Goal: Information Seeking & Learning: Learn about a topic

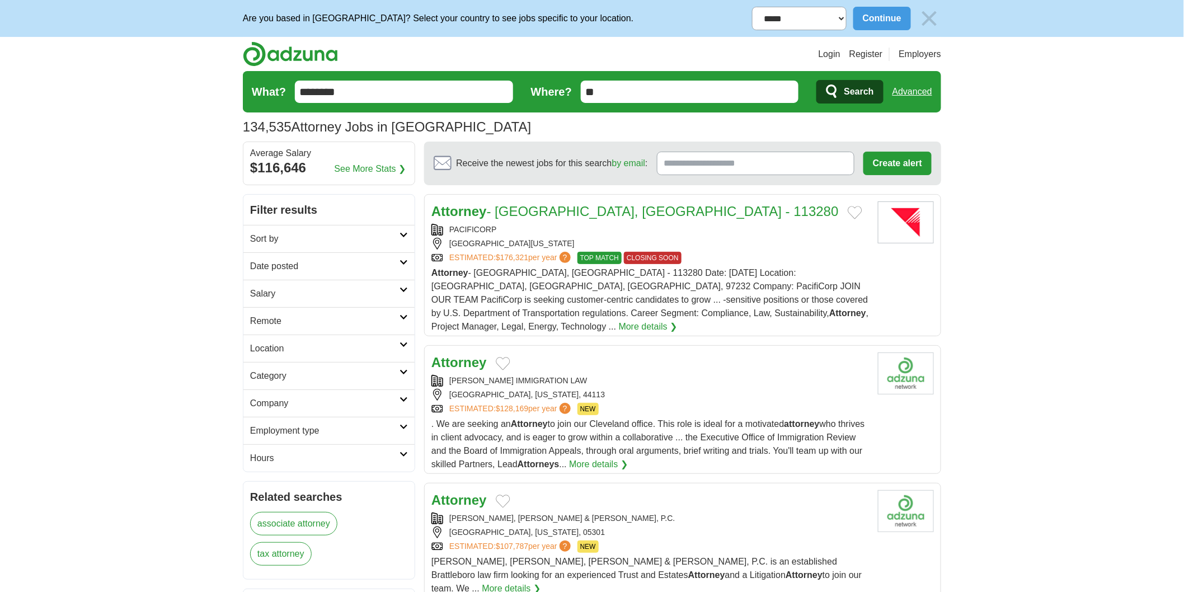
click at [288, 266] on h2 "Date posted" at bounding box center [324, 266] width 149 height 13
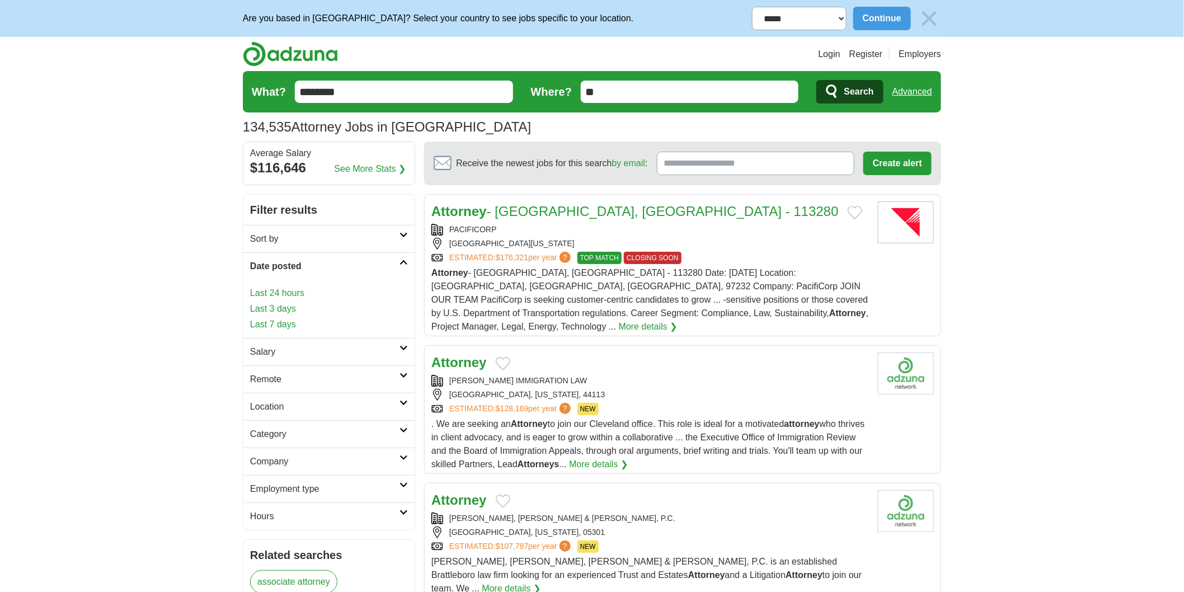
click at [303, 304] on link "Last 3 days" at bounding box center [329, 308] width 158 height 13
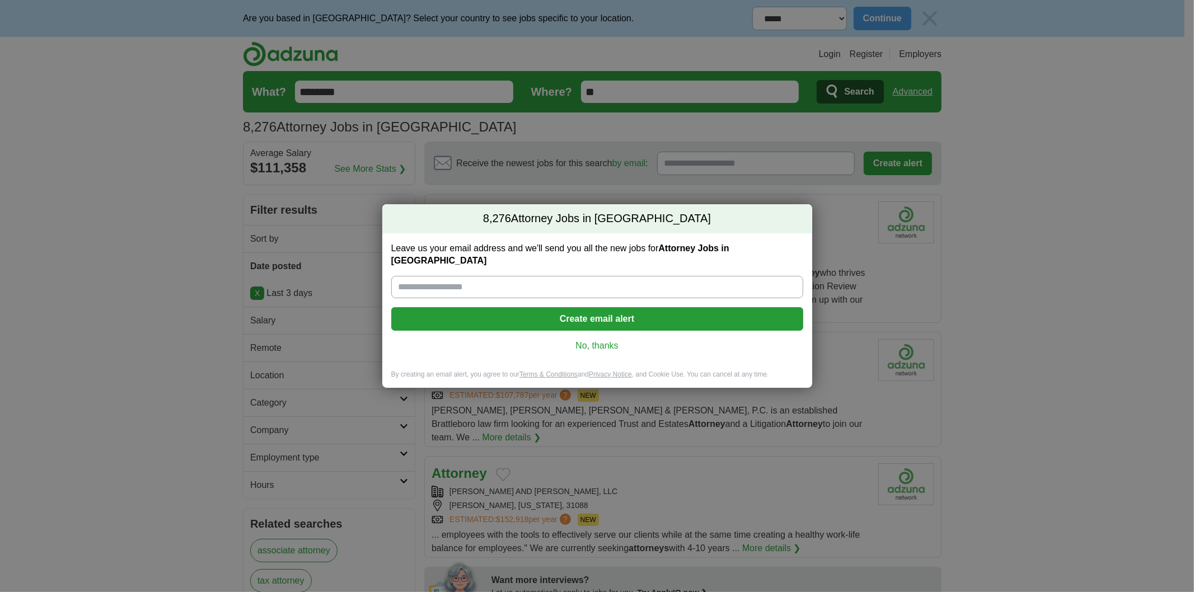
click at [547, 282] on input "Leave us your email address and we'll send you all the new jobs for Attorney Jo…" at bounding box center [597, 287] width 412 height 22
click at [606, 311] on button "Create email alert" at bounding box center [597, 319] width 412 height 24
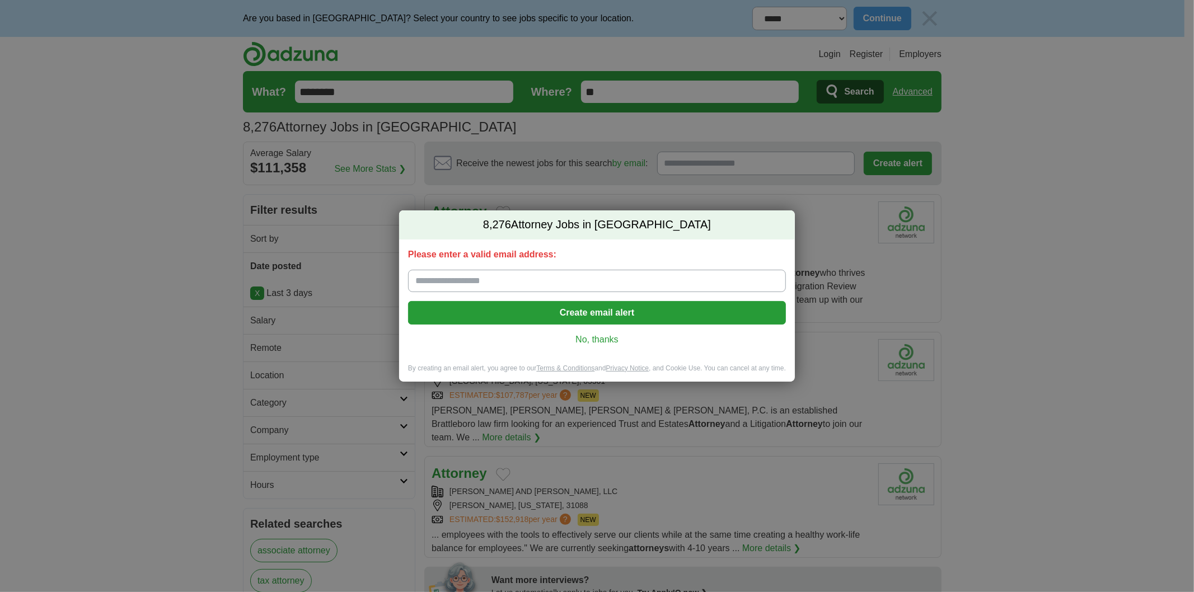
click at [603, 336] on link "No, thanks" at bounding box center [597, 340] width 360 height 12
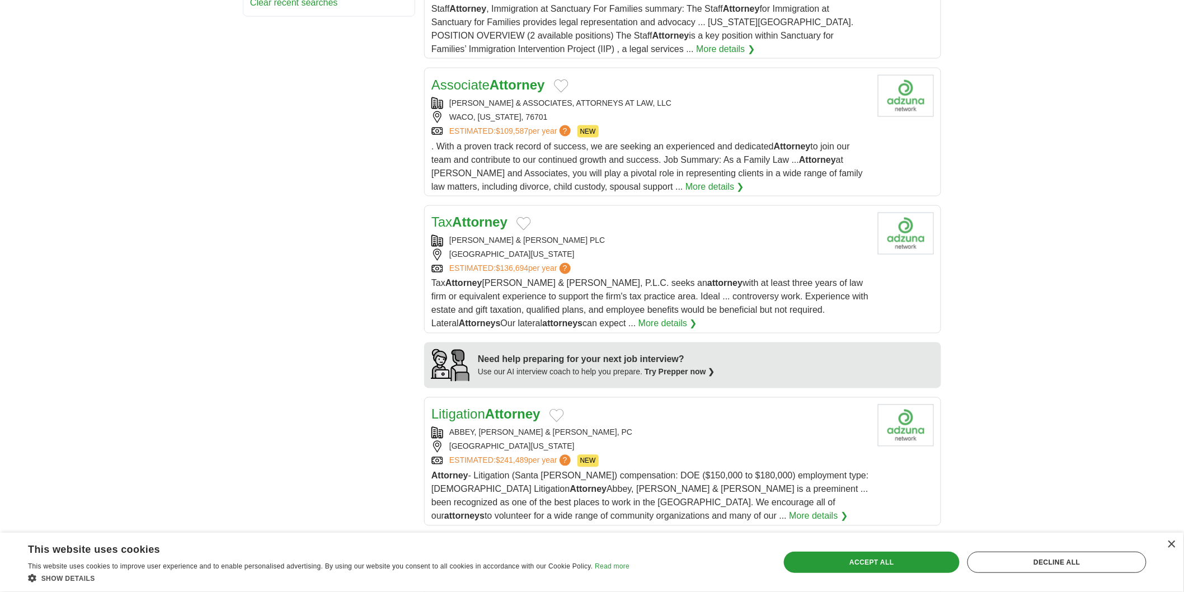
scroll to position [870, 0]
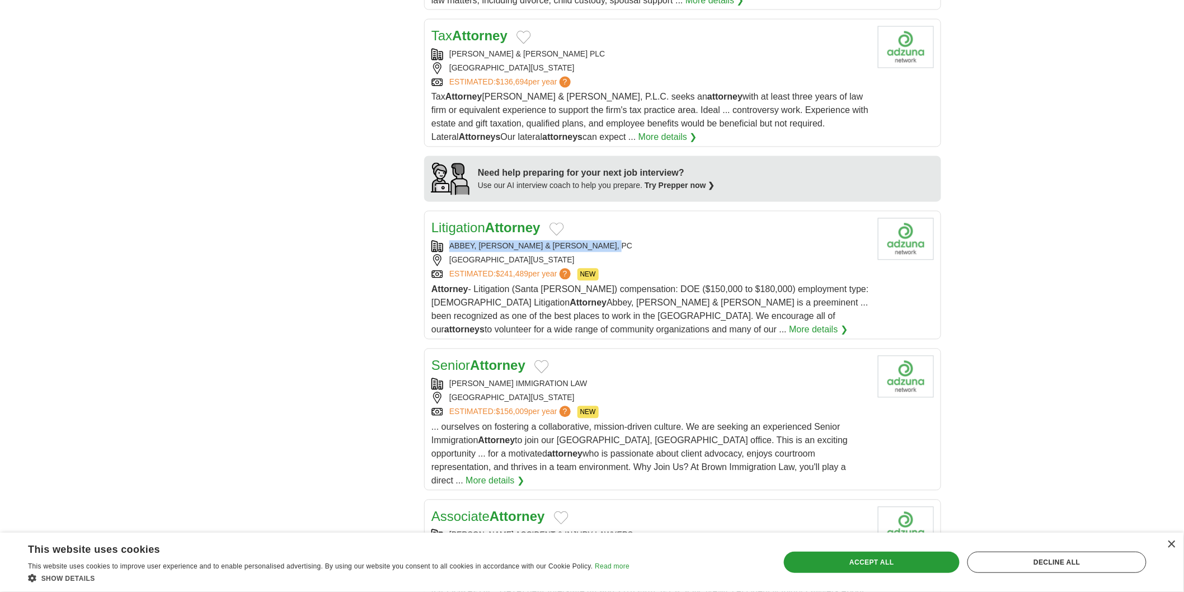
copy div "ABBEY, WEITZENBERG, WARREN & EMERY, PC"
click at [664, 241] on div "ABBEY, WEITZENBERG, WARREN & EMERY, PC" at bounding box center [650, 247] width 438 height 12
click at [175, 295] on body "**********" at bounding box center [592, 122] width 1184 height 1985
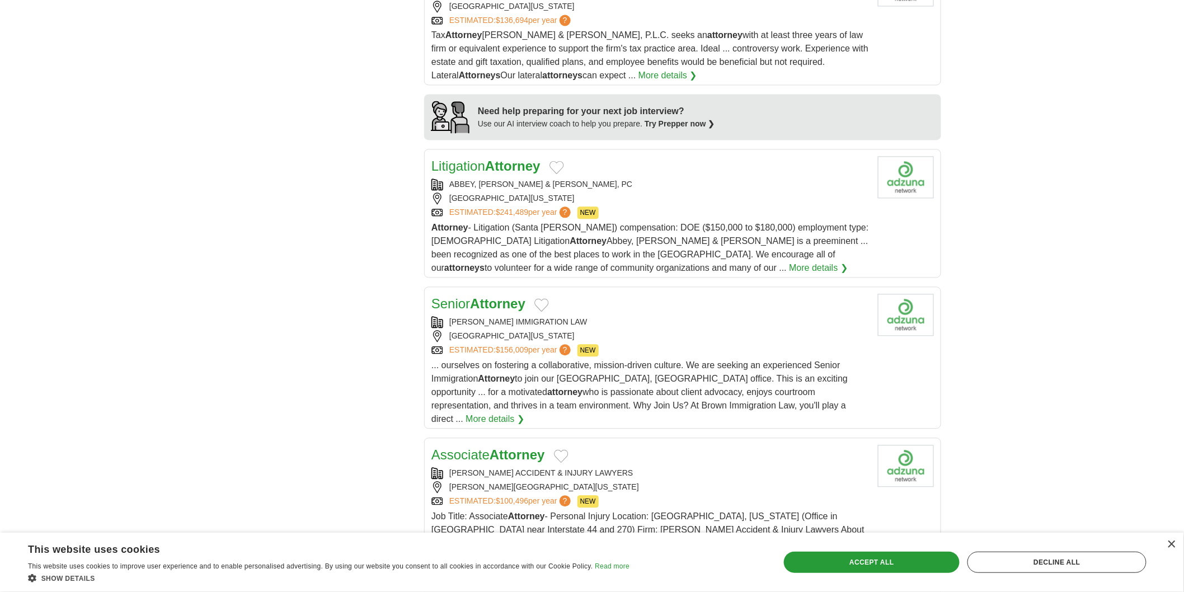
scroll to position [1057, 0]
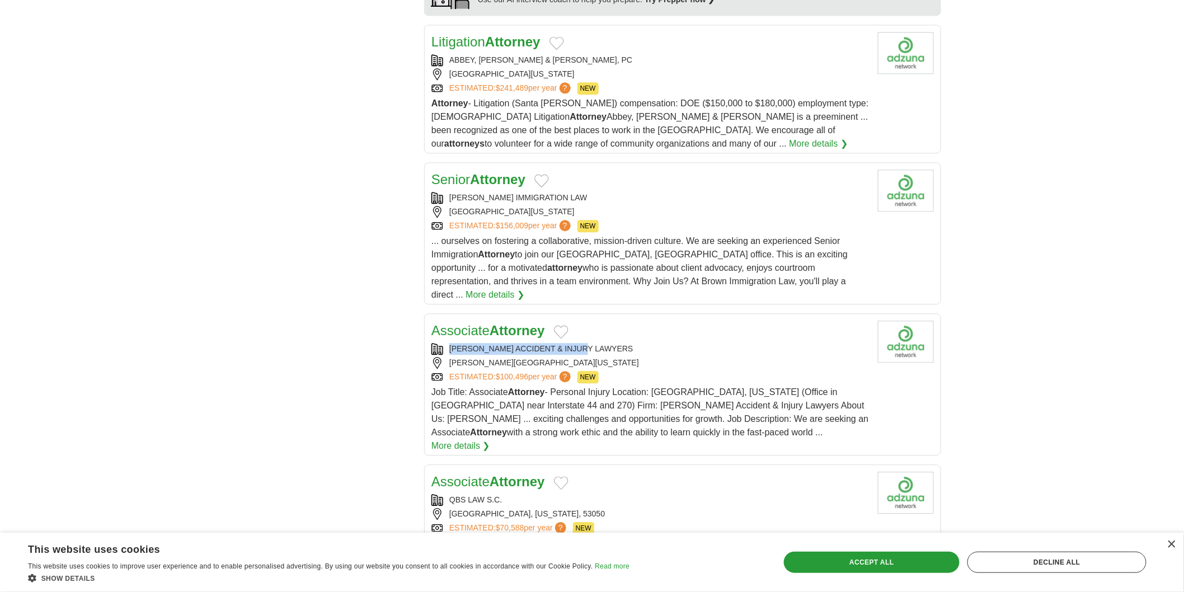
copy div "JETT ACCIDENT & INJURY LAWYERS"
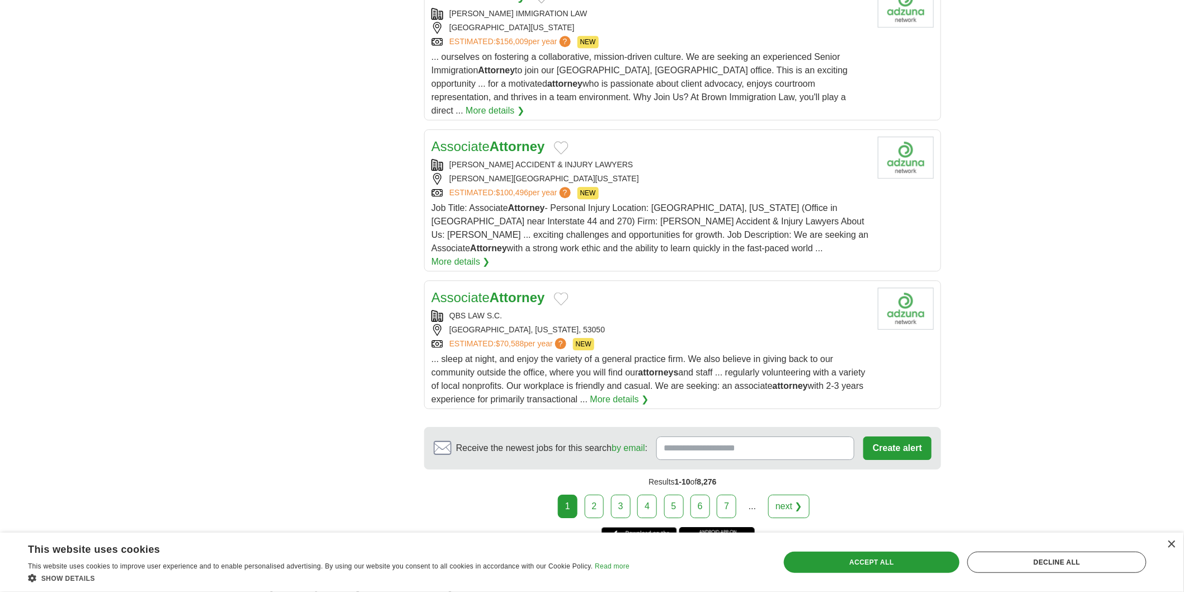
scroll to position [1244, 0]
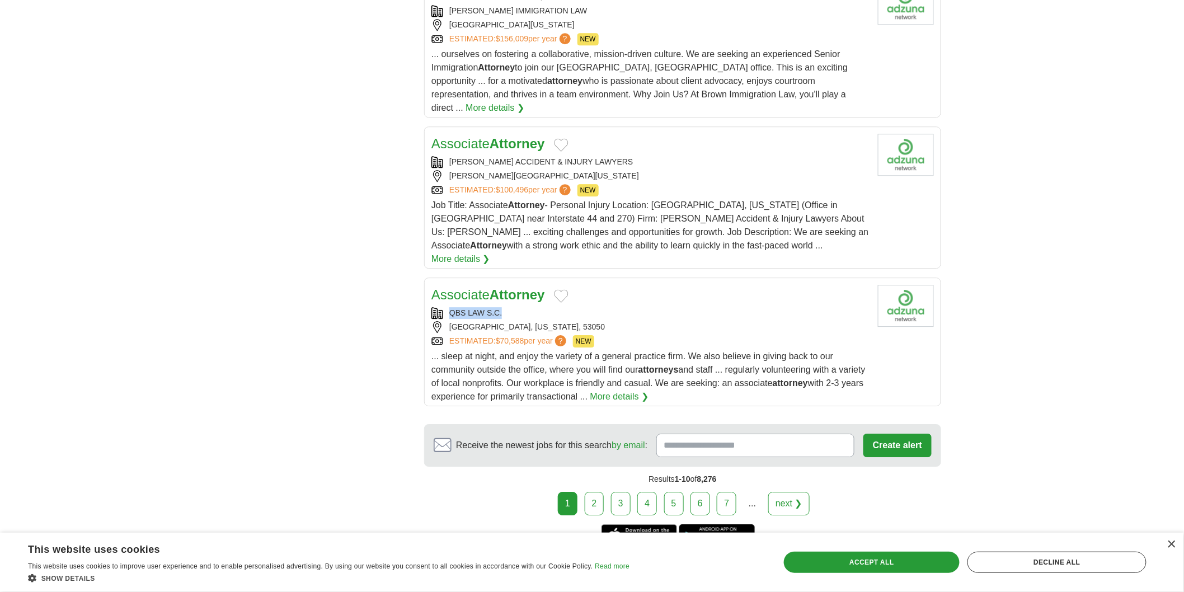
copy div "QBS LAW S.C."
drag, startPoint x: 451, startPoint y: 272, endPoint x: 567, endPoint y: 198, distance: 137.9
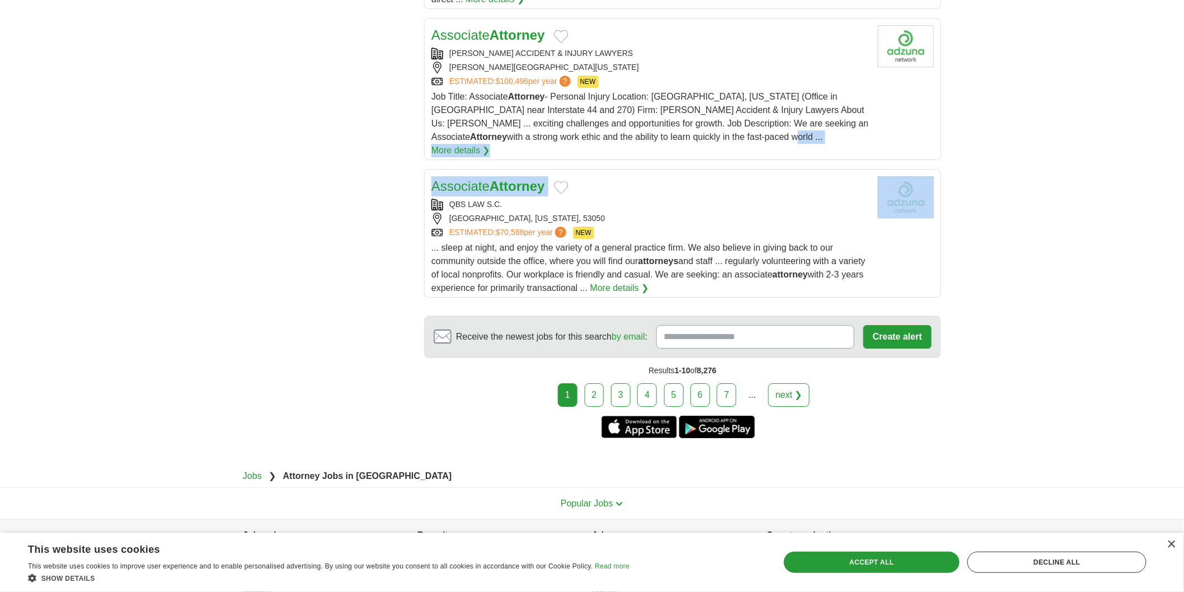
scroll to position [1354, 0]
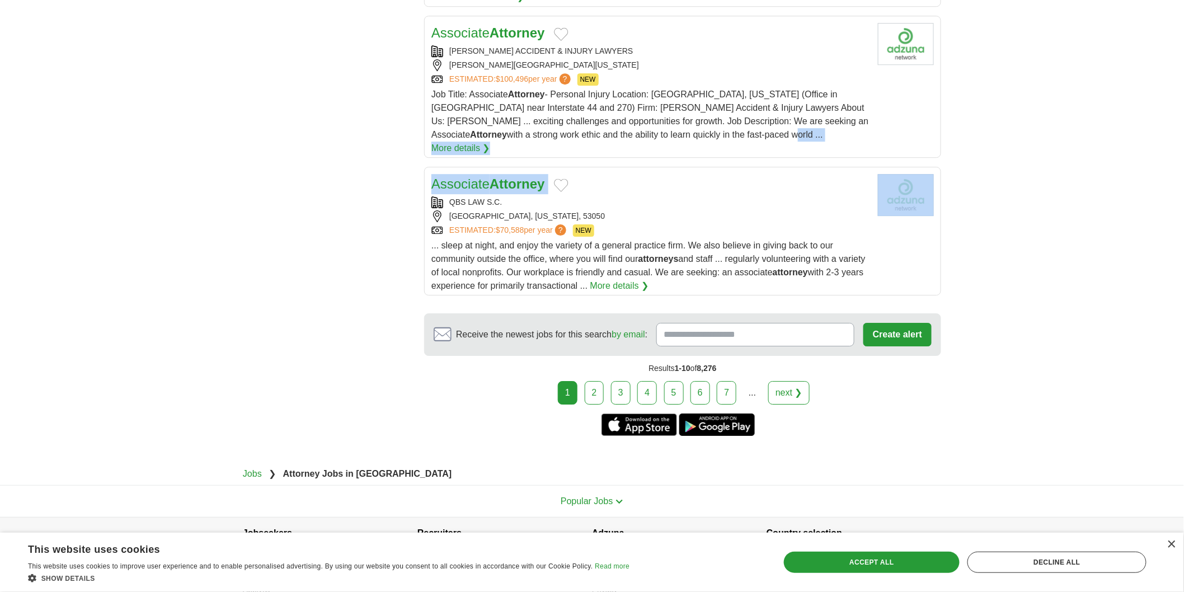
click at [603, 381] on link "2" at bounding box center [595, 393] width 20 height 24
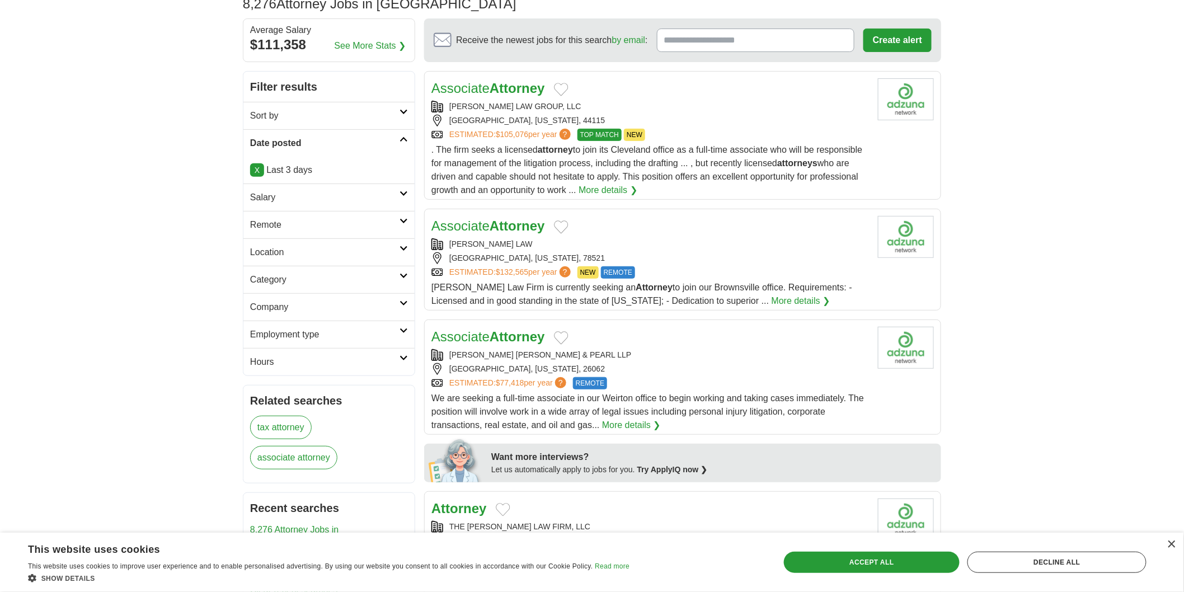
scroll to position [124, 0]
copy div "KENNY PEREZ LAW"
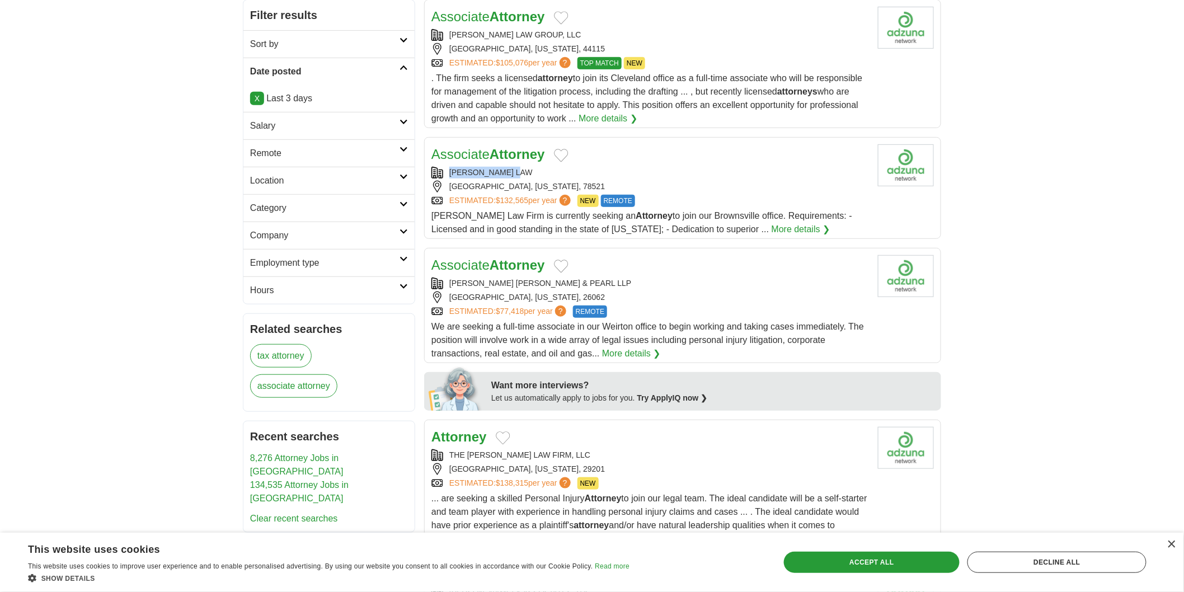
scroll to position [373, 0]
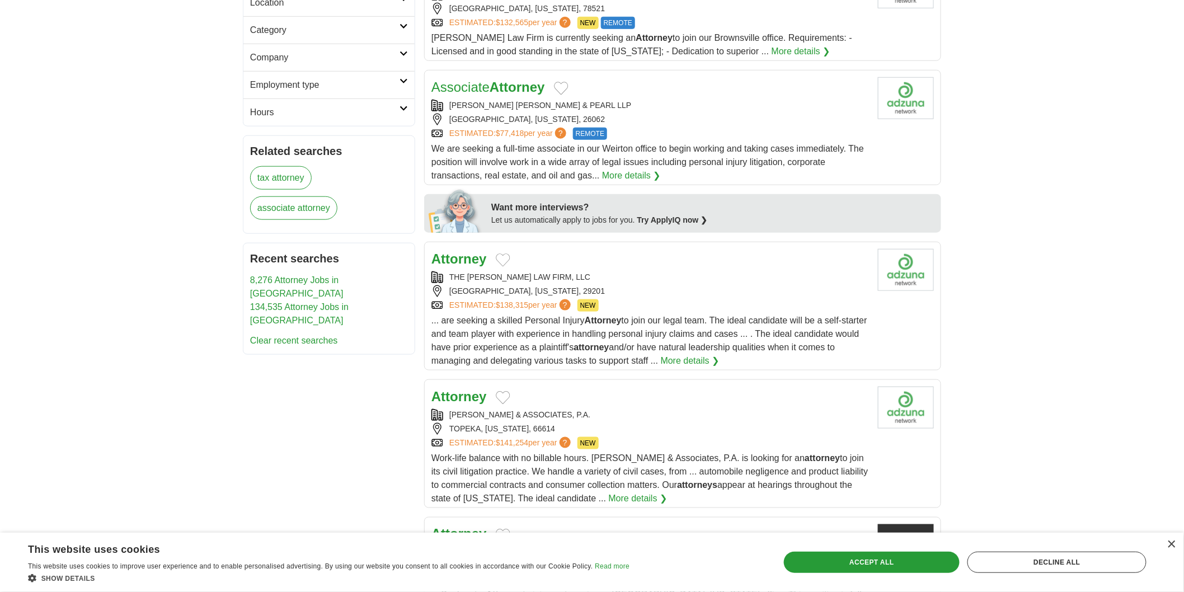
click at [15, 226] on body "**********" at bounding box center [592, 592] width 1184 height 1931
copy div "FRANKOVITCH ANETAKIS SIMON DECAPIO & PEARL LLP"
click at [642, 107] on div "FRANKOVITCH ANETAKIS SIMON DECAPIO & PEARL LLP" at bounding box center [650, 106] width 438 height 12
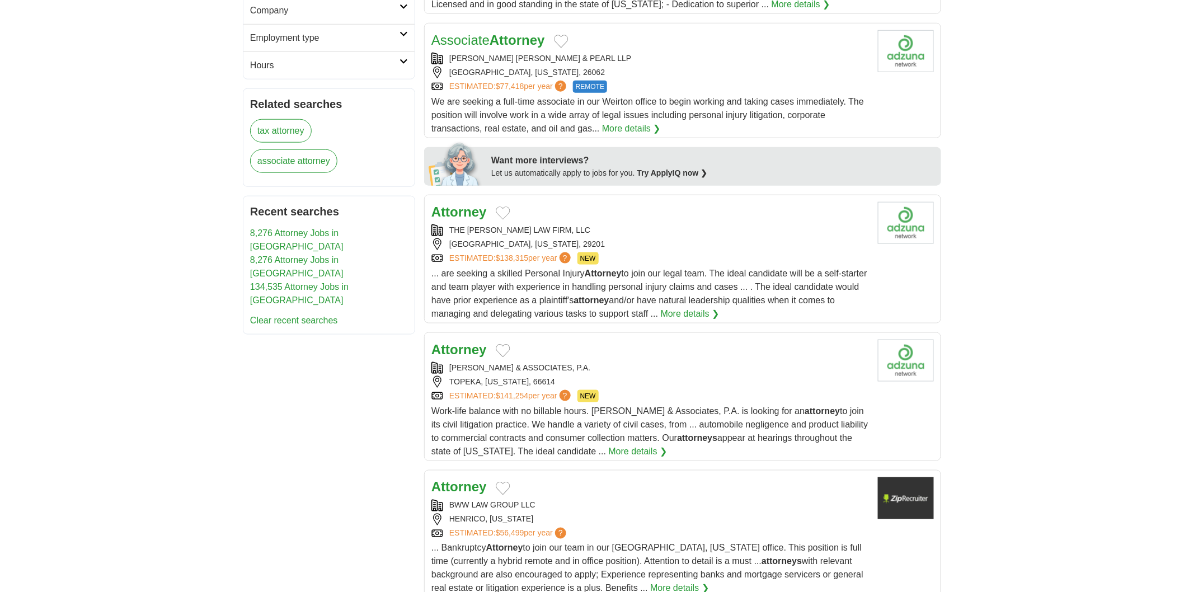
scroll to position [441, 0]
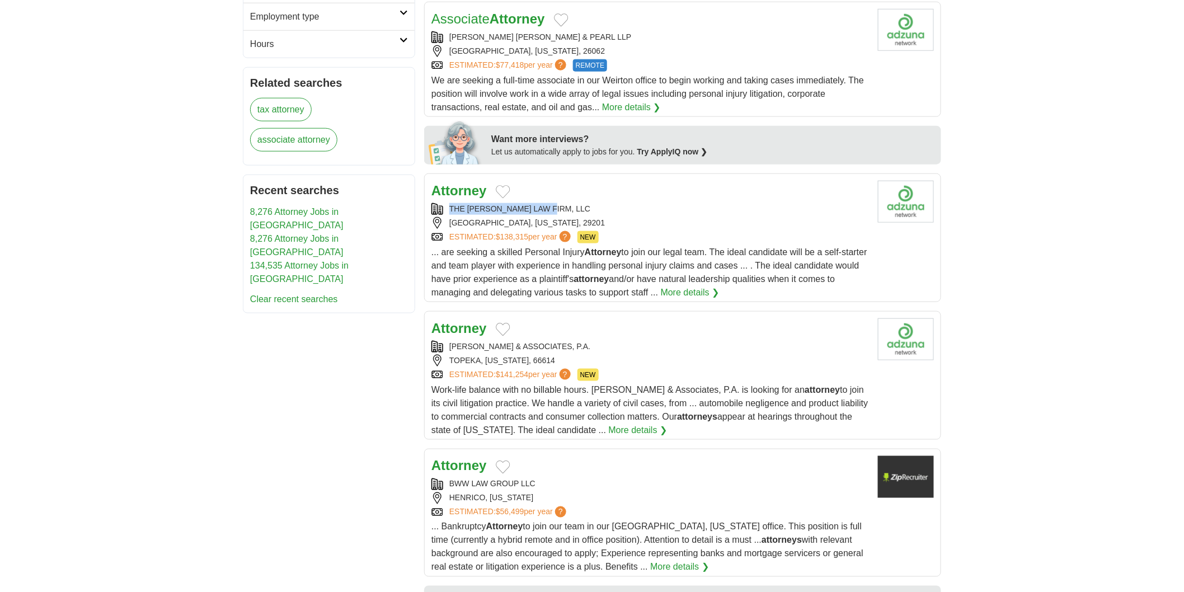
drag, startPoint x: 463, startPoint y: 206, endPoint x: 562, endPoint y: 166, distance: 106.7
click at [561, 203] on div "Attorney THE GIBBS LAW FIRM, LLC COLUMBIA, SOUTH CAROLINA, 29201 ESTIMATED: $13…" at bounding box center [650, 240] width 438 height 119
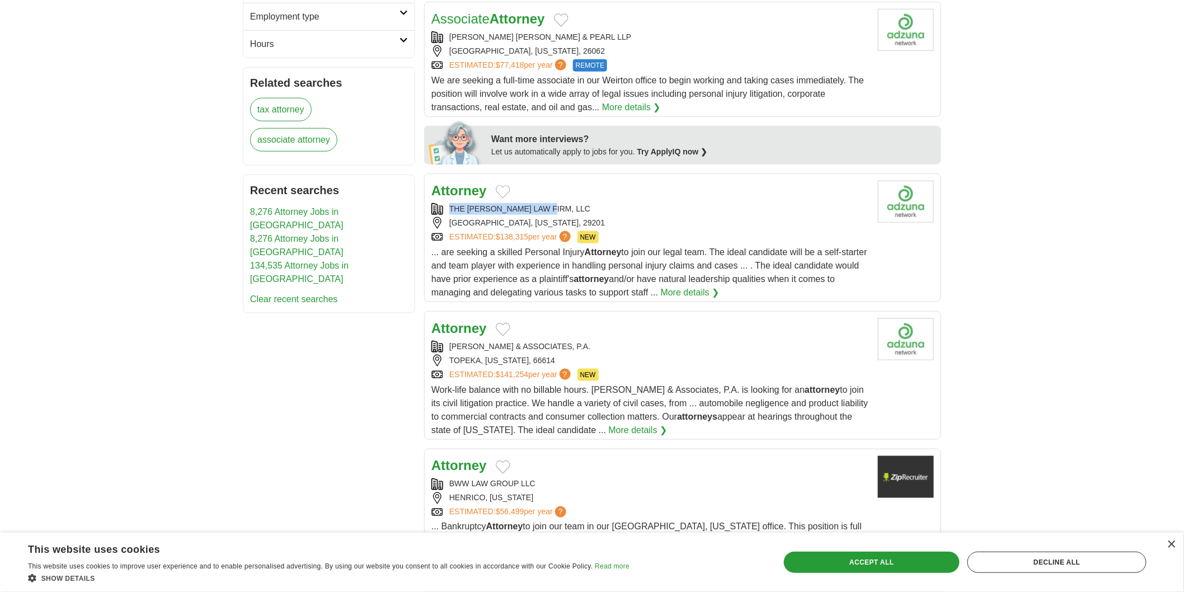
click at [0, 349] on body "**********" at bounding box center [592, 524] width 1184 height 1931
copy div "[PERSON_NAME] & ASSOCIATES, P.A."
click at [225, 334] on body "**********" at bounding box center [592, 524] width 1184 height 1931
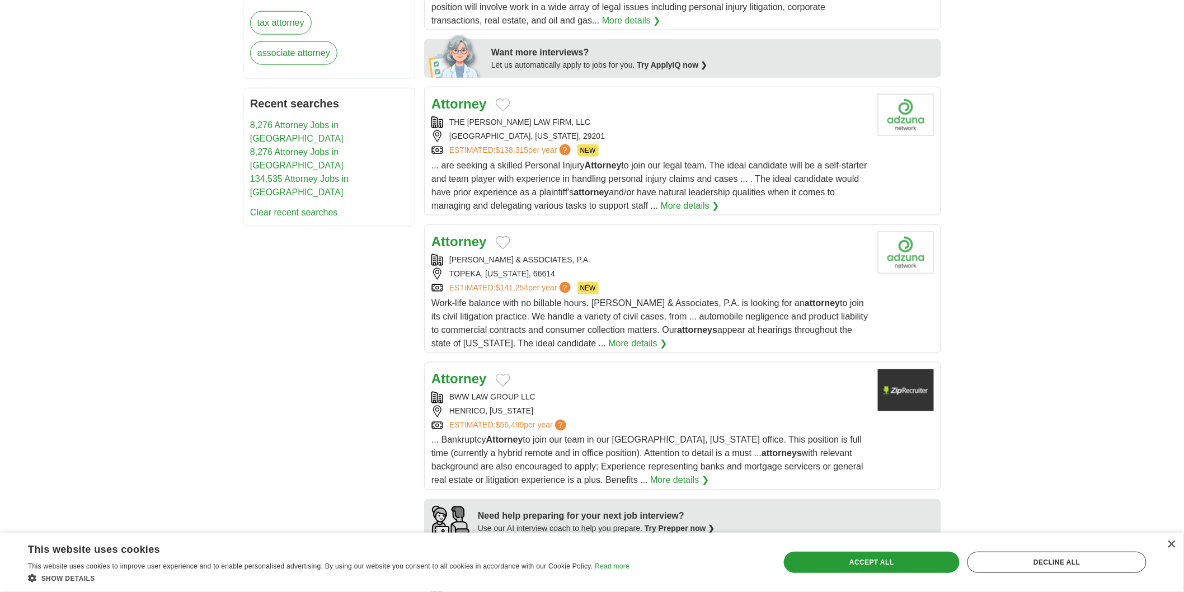
scroll to position [690, 0]
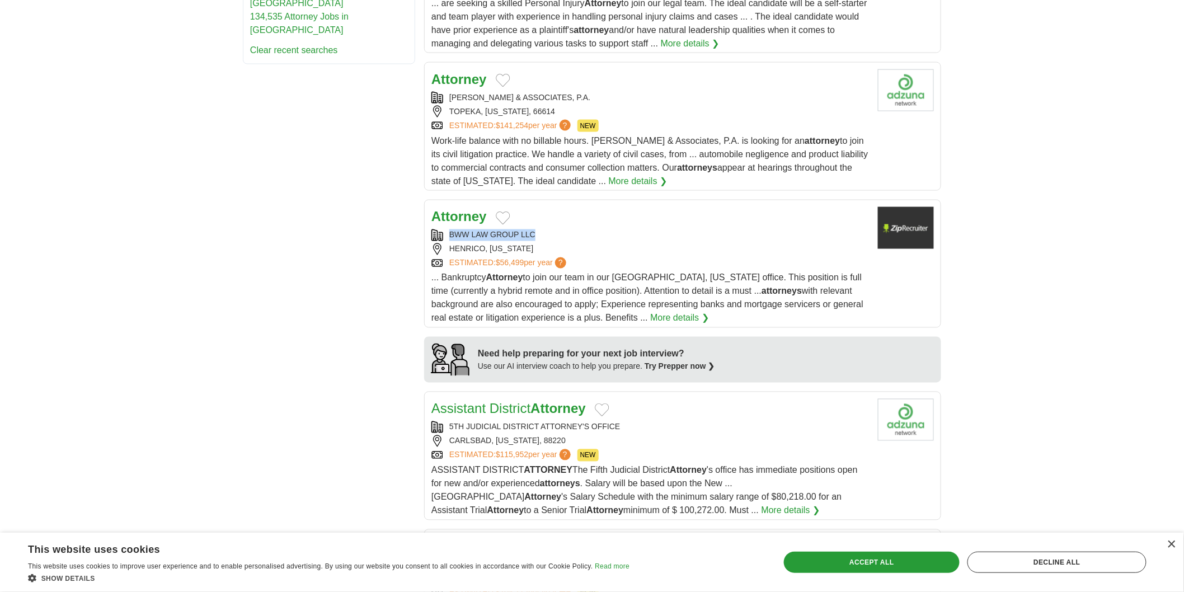
copy div "BWW LAW GROUP LLC"
click at [0, 326] on body "**********" at bounding box center [592, 275] width 1184 height 1931
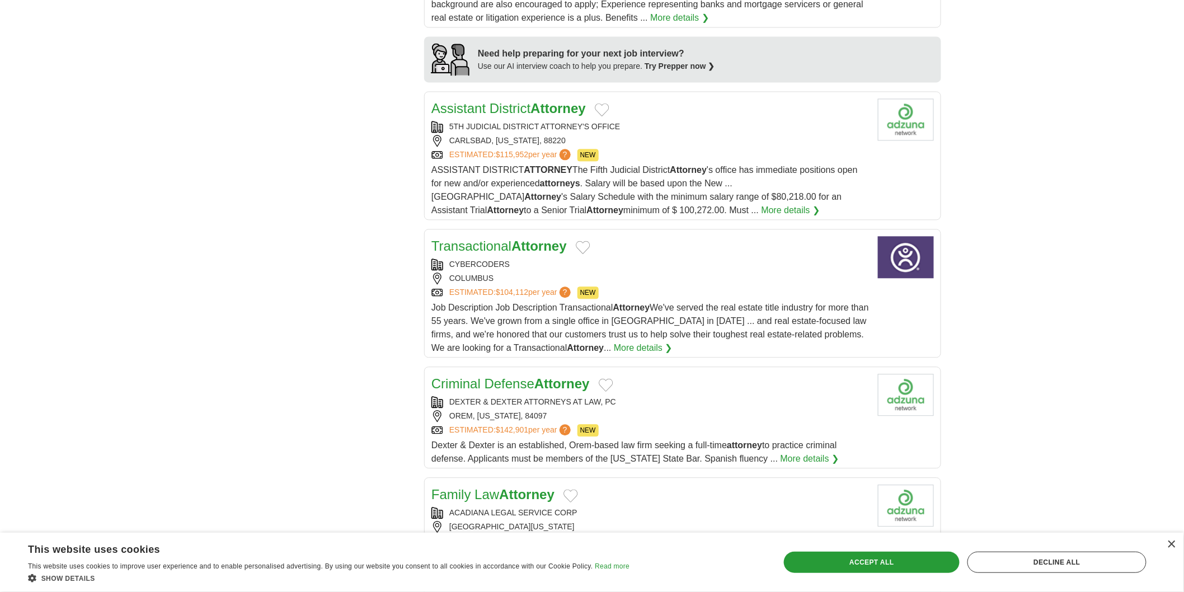
scroll to position [1001, 0]
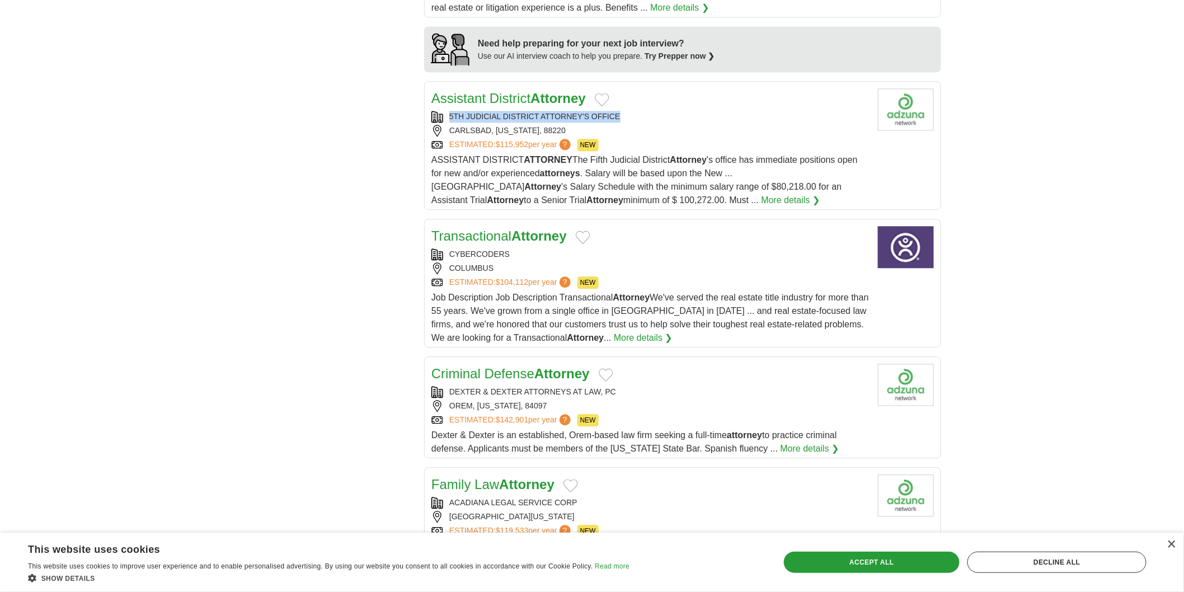
copy div "5TH JUDICIAL DISTRICT ATTORNEY'S OFFICE"
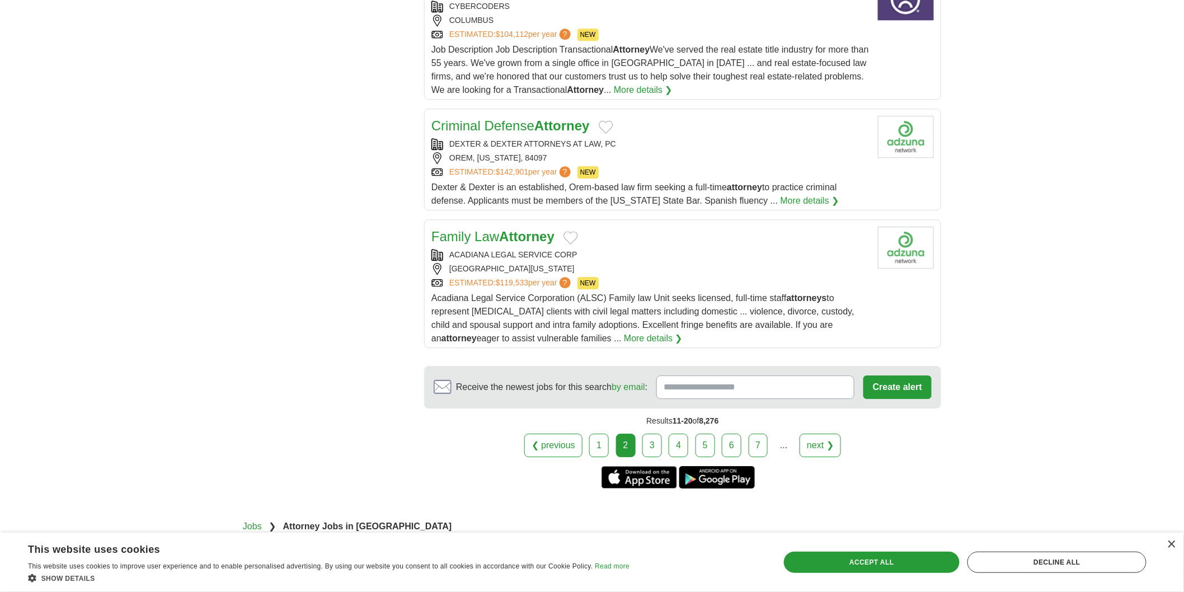
scroll to position [1250, 0]
copy div "DEXTER & DEXTER ATTORNEYS AT LAW, PC"
click at [674, 153] on div "OREM, UTAH, 84097" at bounding box center [650, 157] width 438 height 12
copy div "CADIANA LEGAL SERVICE CORP"
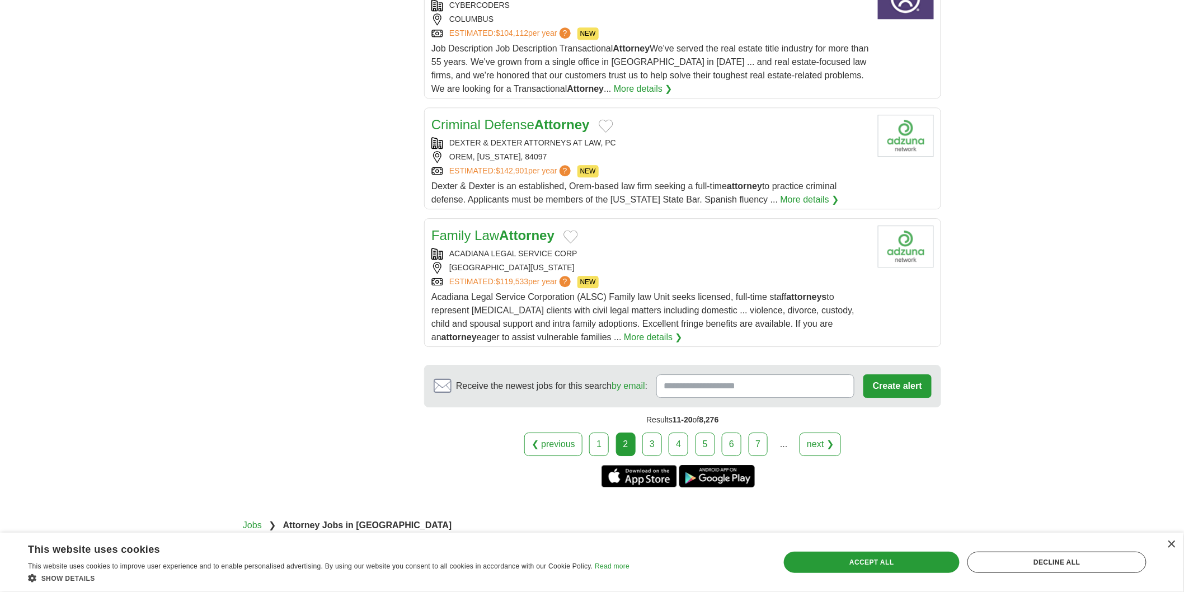
copy div
drag, startPoint x: 583, startPoint y: 254, endPoint x: 465, endPoint y: 260, distance: 117.7
click at [465, 260] on div "ACADIANA LEGAL SERVICE CORP" at bounding box center [650, 254] width 438 height 12
click at [641, 444] on div "❮ previous 1 2 3 4 5 6 7 ... next ❯" at bounding box center [682, 445] width 517 height 24
click at [646, 445] on link "3" at bounding box center [652, 445] width 20 height 24
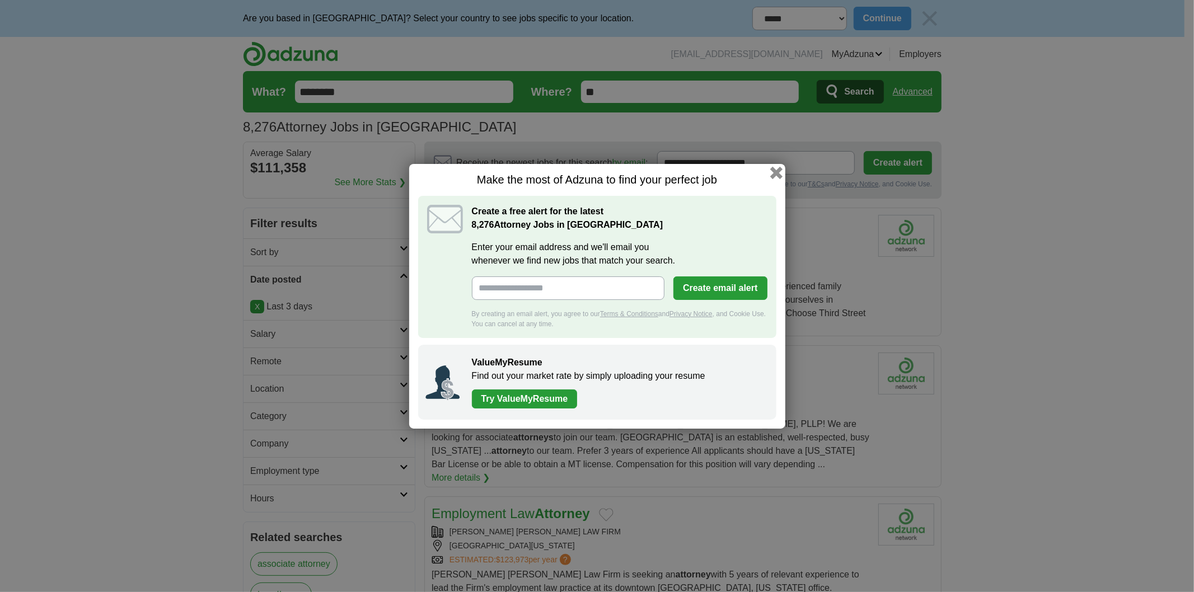
click at [778, 176] on button "button" at bounding box center [776, 172] width 12 height 12
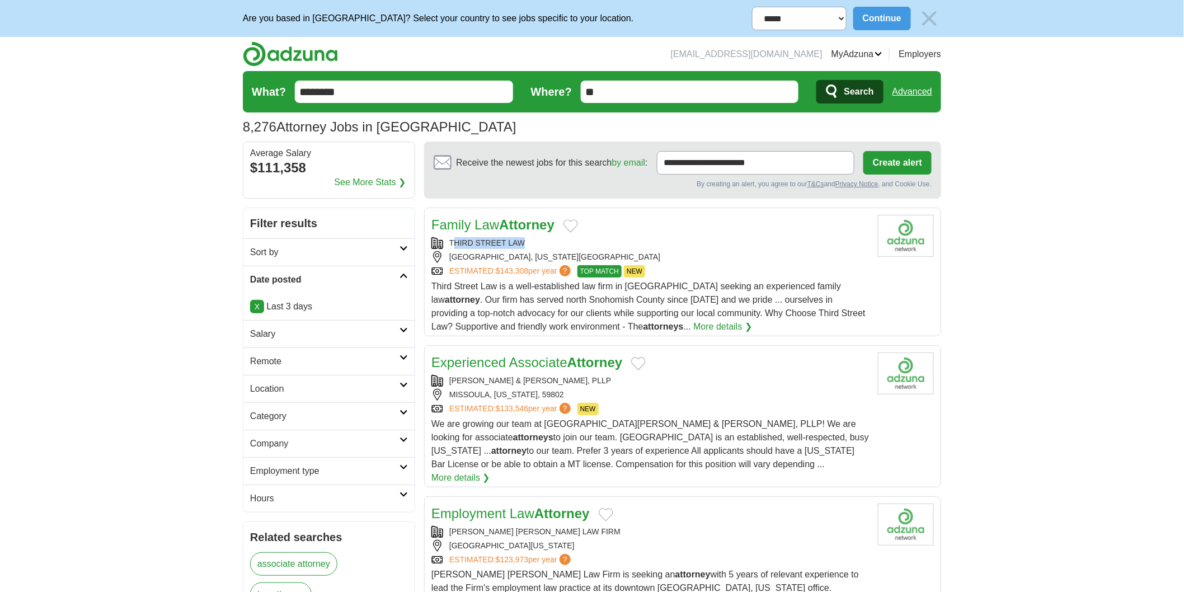
drag, startPoint x: 484, startPoint y: 237, endPoint x: 524, endPoint y: 241, distance: 40.5
click at [524, 241] on div "Family Law Attorney THIRD STREET LAW [GEOGRAPHIC_DATA], [US_STATE], 98270 ESTIM…" at bounding box center [650, 274] width 438 height 119
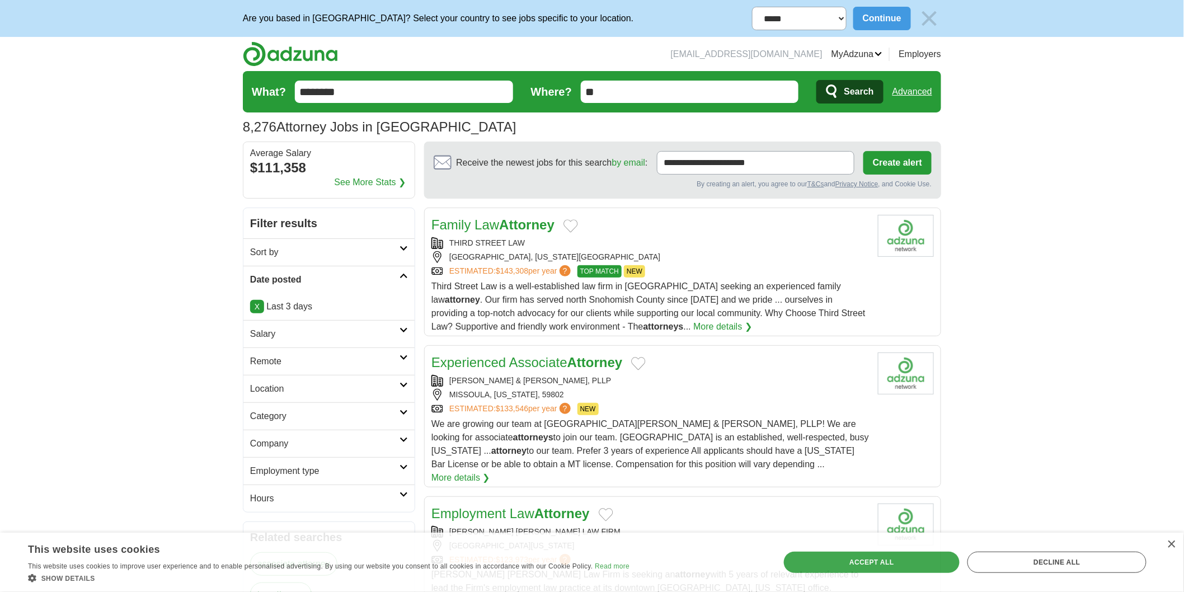
copy div "THIRD STREET LAW"
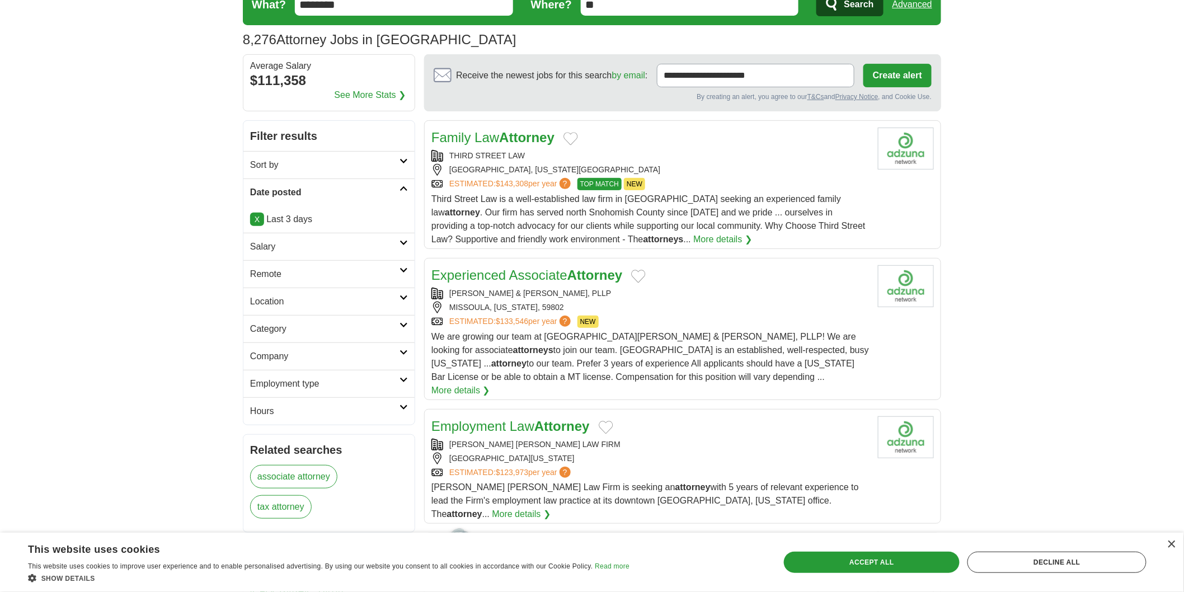
scroll to position [186, 0]
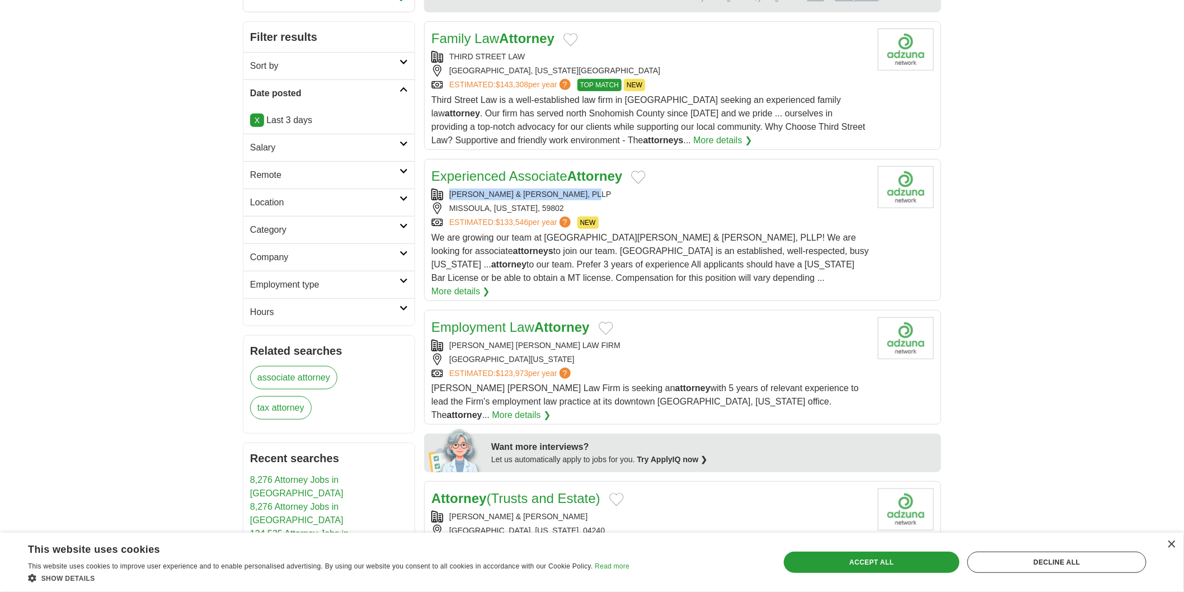
copy div "[PERSON_NAME] & [PERSON_NAME], PLLP"
drag, startPoint x: 456, startPoint y: 194, endPoint x: 623, endPoint y: 188, distance: 167.4
click at [623, 188] on div "Experienced Associate Attorney [PERSON_NAME] & [PERSON_NAME], PLLP [GEOGRAPHIC_…" at bounding box center [650, 232] width 438 height 132
copy div "[PERSON_NAME] [PERSON_NAME] LAW FIRM"
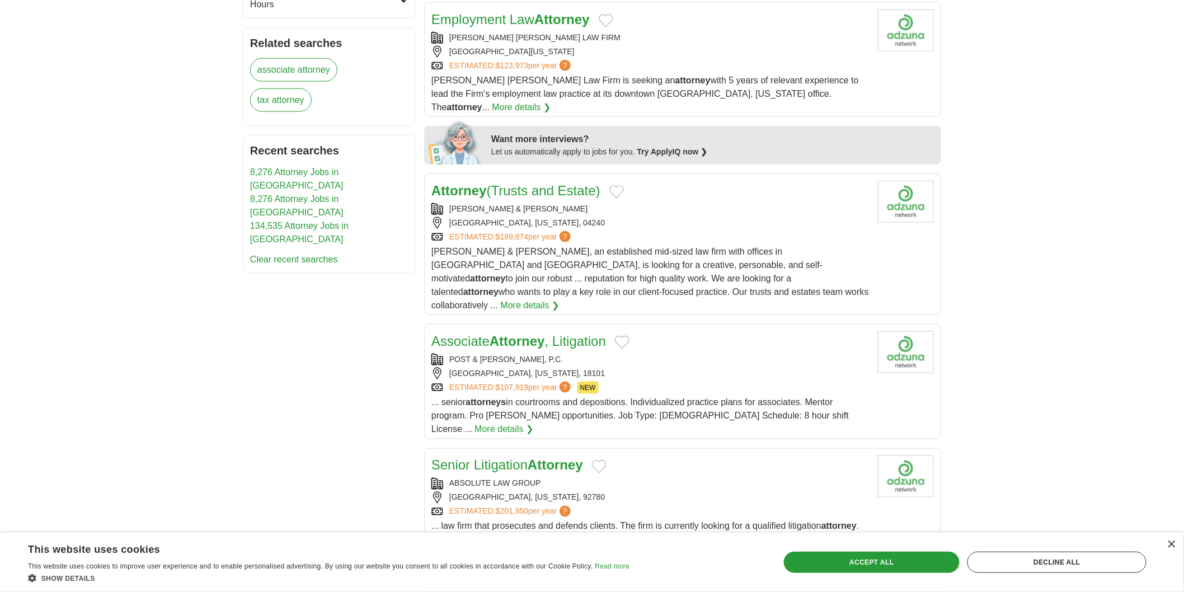
scroll to position [497, 0]
copy div "[PERSON_NAME] & [PERSON_NAME]"
drag, startPoint x: 482, startPoint y: 180, endPoint x: 550, endPoint y: 167, distance: 68.5
click at [0, 309] on body "**********" at bounding box center [592, 482] width 1184 height 1958
copy div "POST & [PERSON_NAME], P.C."
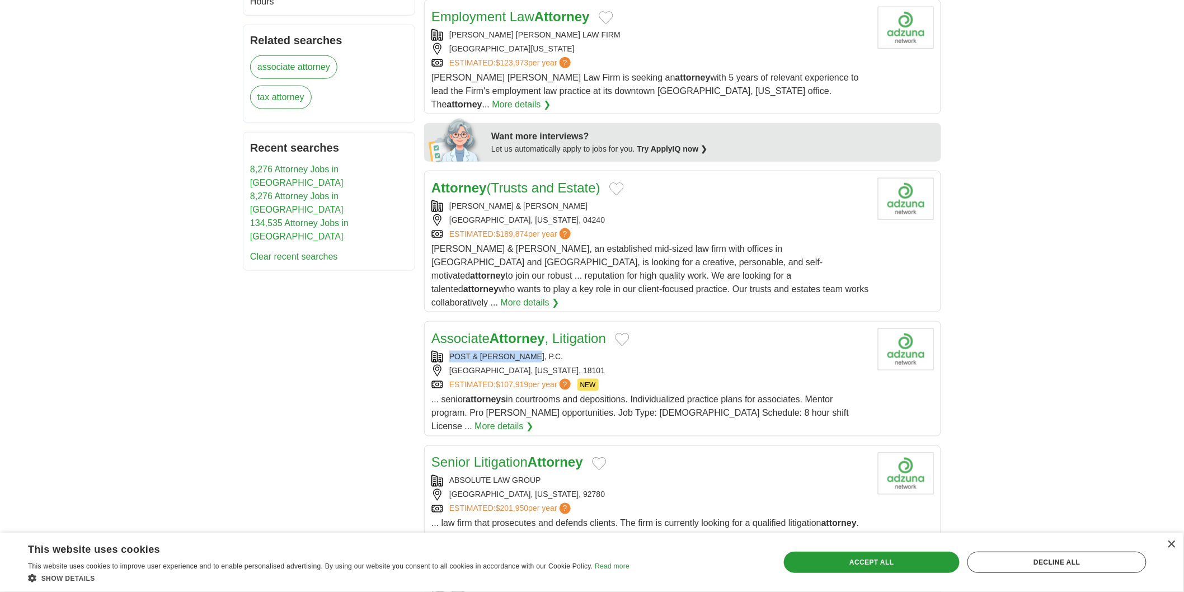
drag, startPoint x: 448, startPoint y: 311, endPoint x: 548, endPoint y: 311, distance: 100.7
click at [548, 351] on div "POST & [PERSON_NAME], P.C." at bounding box center [650, 357] width 438 height 12
click at [0, 349] on body "**********" at bounding box center [592, 482] width 1184 height 1958
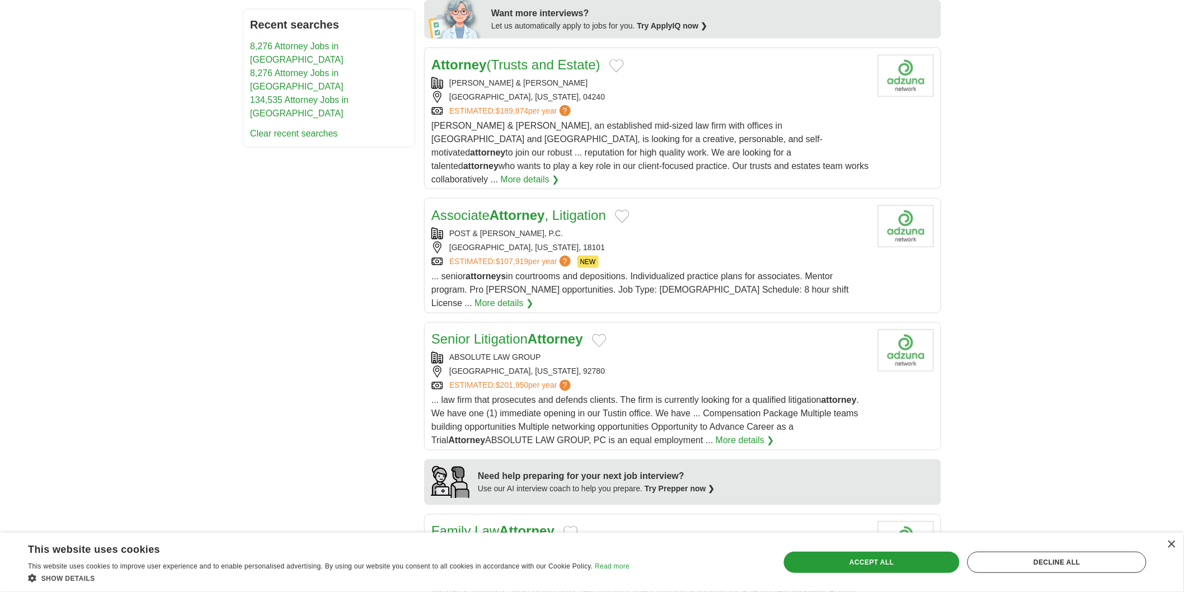
scroll to position [622, 0]
copy div "ABSOLUTE LAW GROUP"
drag, startPoint x: 444, startPoint y: 304, endPoint x: 570, endPoint y: 299, distance: 126.0
click at [570, 350] on div "ABSOLUTE LAW GROUP" at bounding box center [650, 356] width 438 height 12
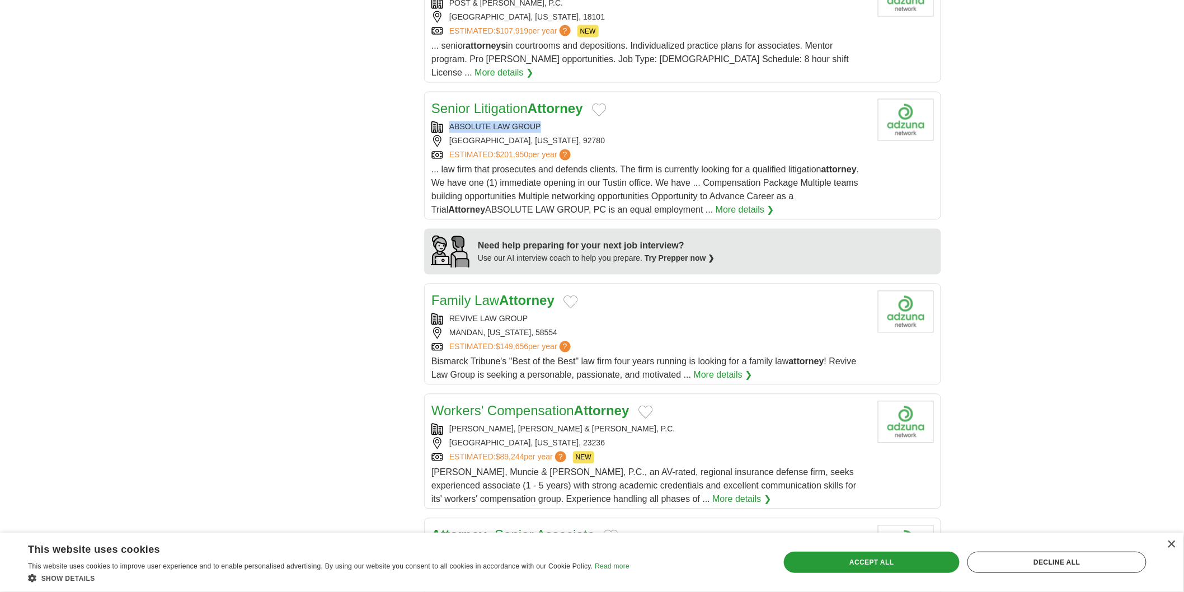
scroll to position [870, 0]
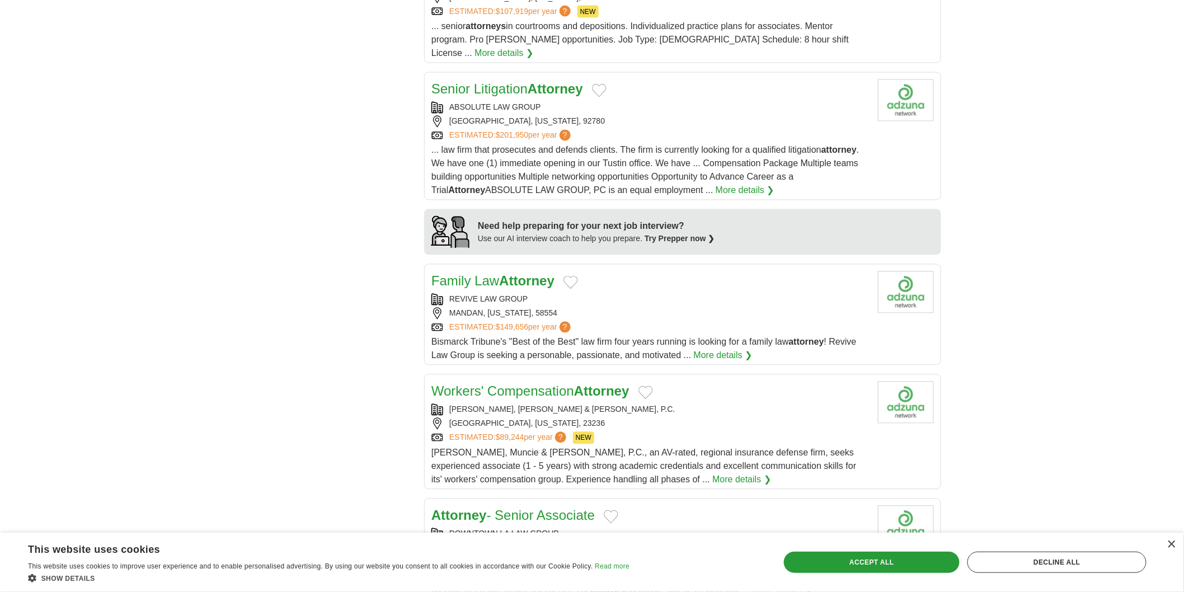
click at [143, 259] on body "**********" at bounding box center [592, 109] width 1184 height 1958
copy div "REVIVE LAW GROUP"
drag, startPoint x: 443, startPoint y: 243, endPoint x: 536, endPoint y: 248, distance: 93.6
click at [536, 294] on div "REVIVE LAW GROUP" at bounding box center [650, 300] width 438 height 12
